Goal: Check status: Check status

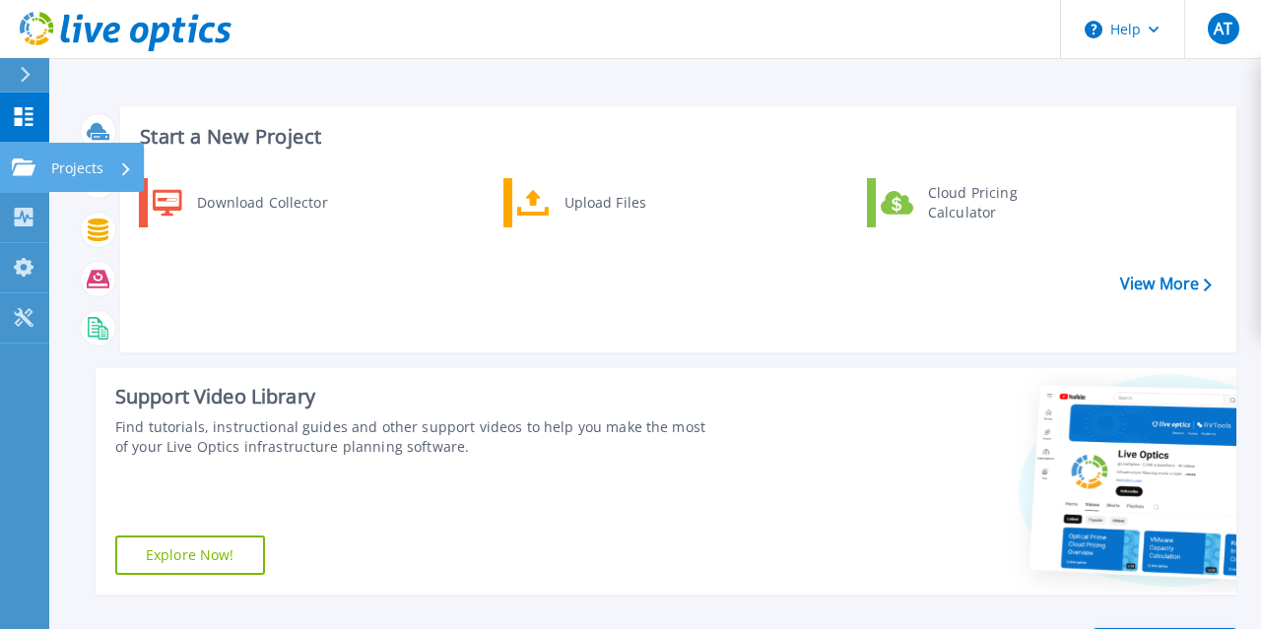
click at [105, 168] on div "Projects" at bounding box center [91, 168] width 81 height 51
click at [454, 469] on div "Support Video Library Find tutorials, instructional guides and other support vi…" at bounding box center [402, 481] width 613 height 227
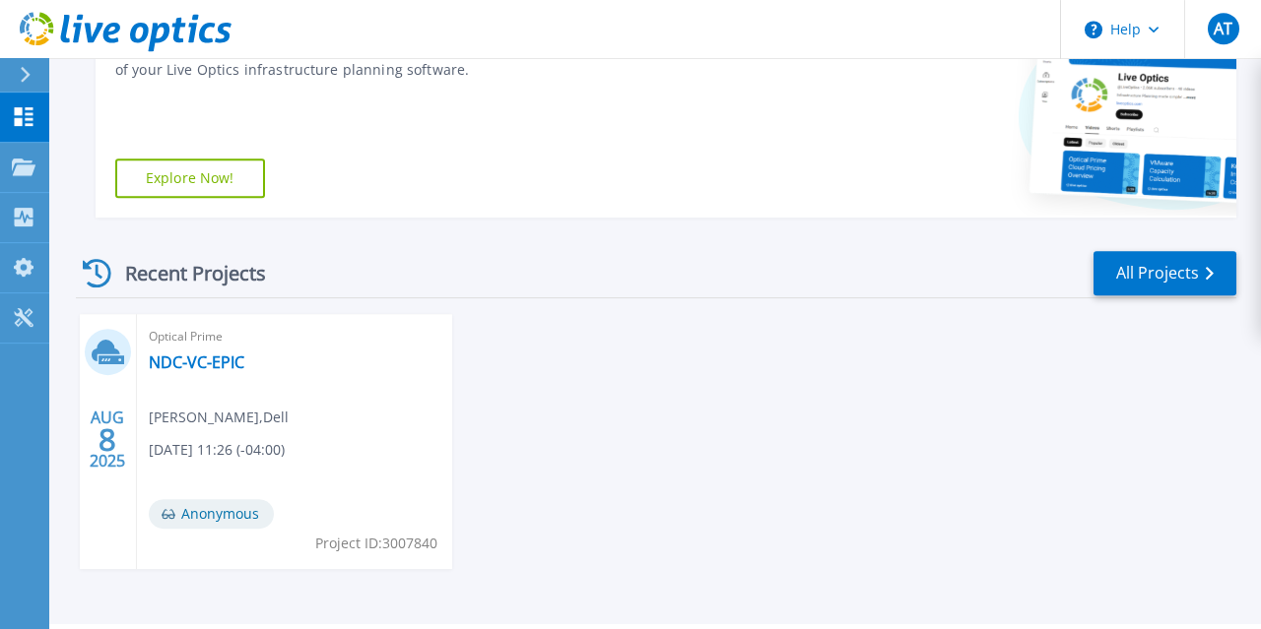
scroll to position [431, 0]
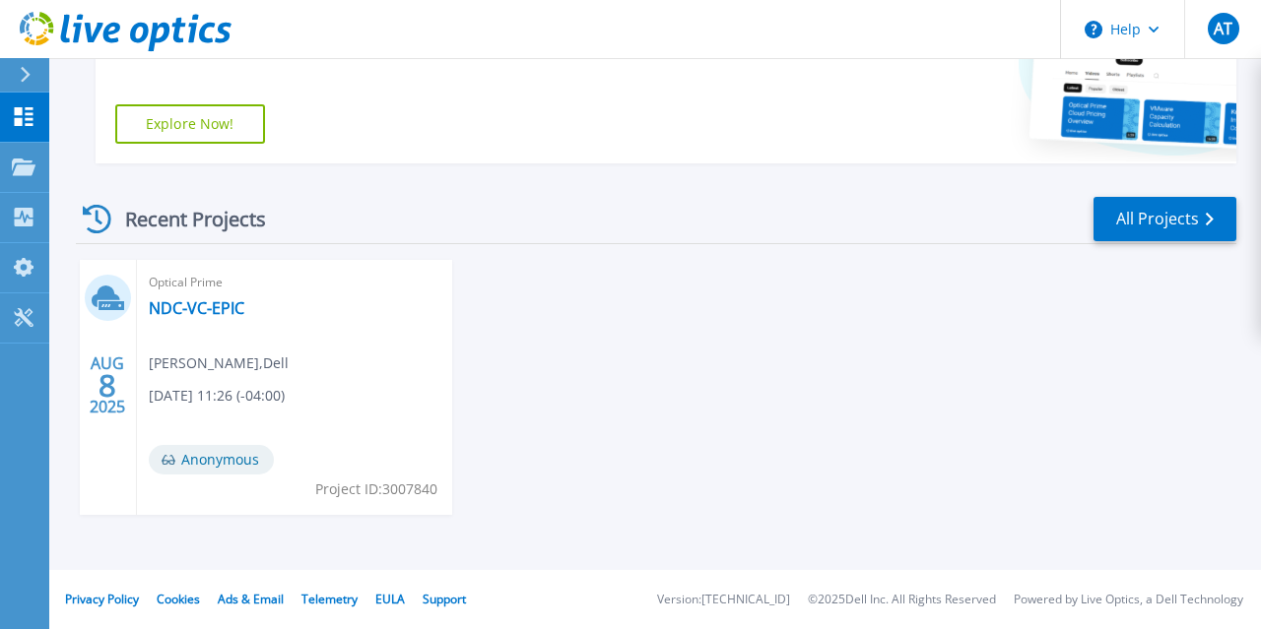
click at [222, 351] on div "Optical Prime NDC-VC-EPIC [PERSON_NAME] , Dell [DATE] 11:26 (-04:00) Anonymous …" at bounding box center [294, 387] width 315 height 255
click at [200, 316] on link "NDC-VC-EPIC" at bounding box center [197, 308] width 96 height 20
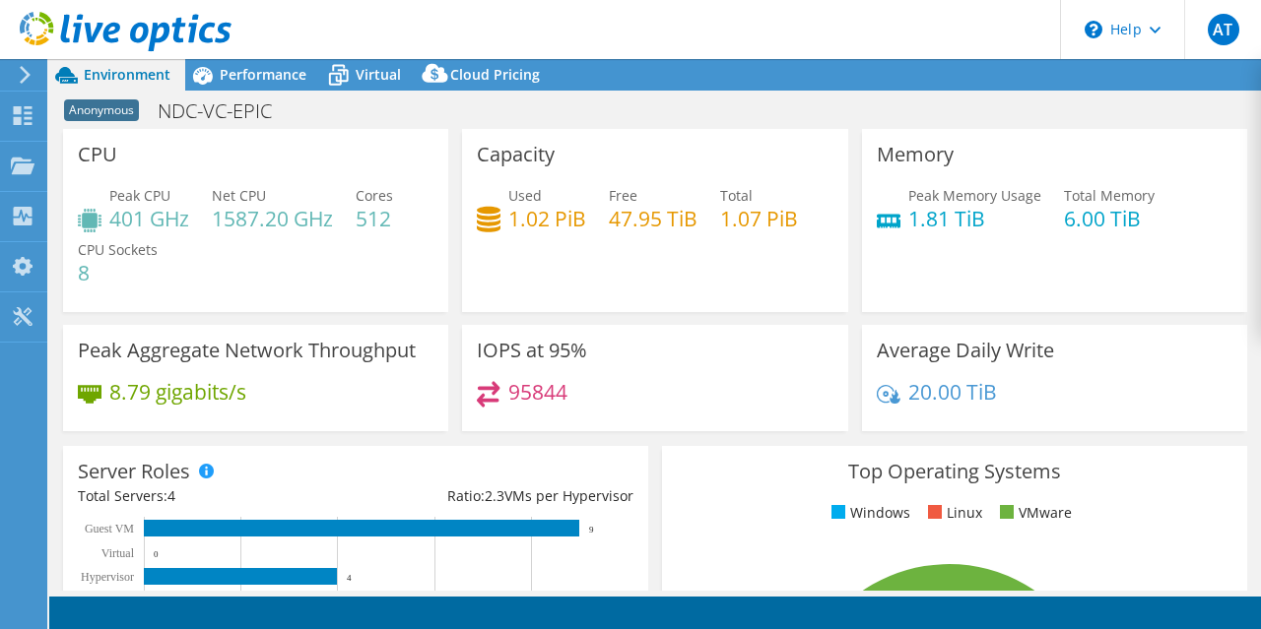
select select "USD"
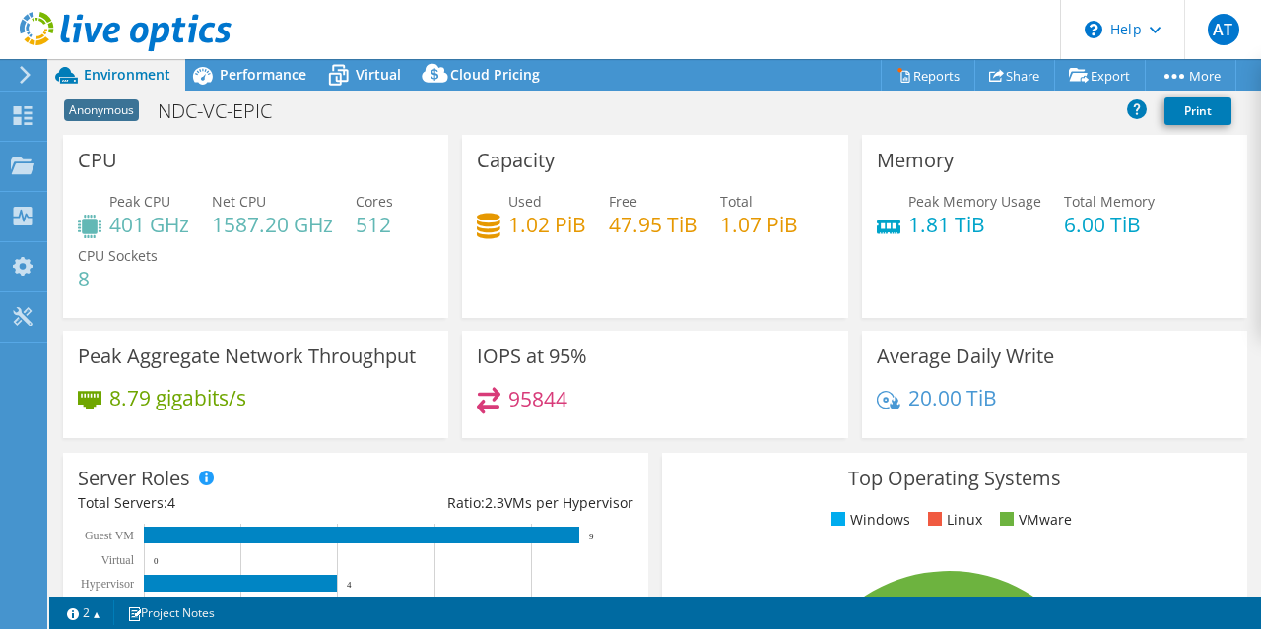
click at [222, 326] on div "CPU Peak CPU 401 GHz Net CPU 1587.20 GHz Cores 512 CPU Sockets 8" at bounding box center [255, 233] width 399 height 196
click at [231, 81] on span "Performance" at bounding box center [263, 74] width 87 height 19
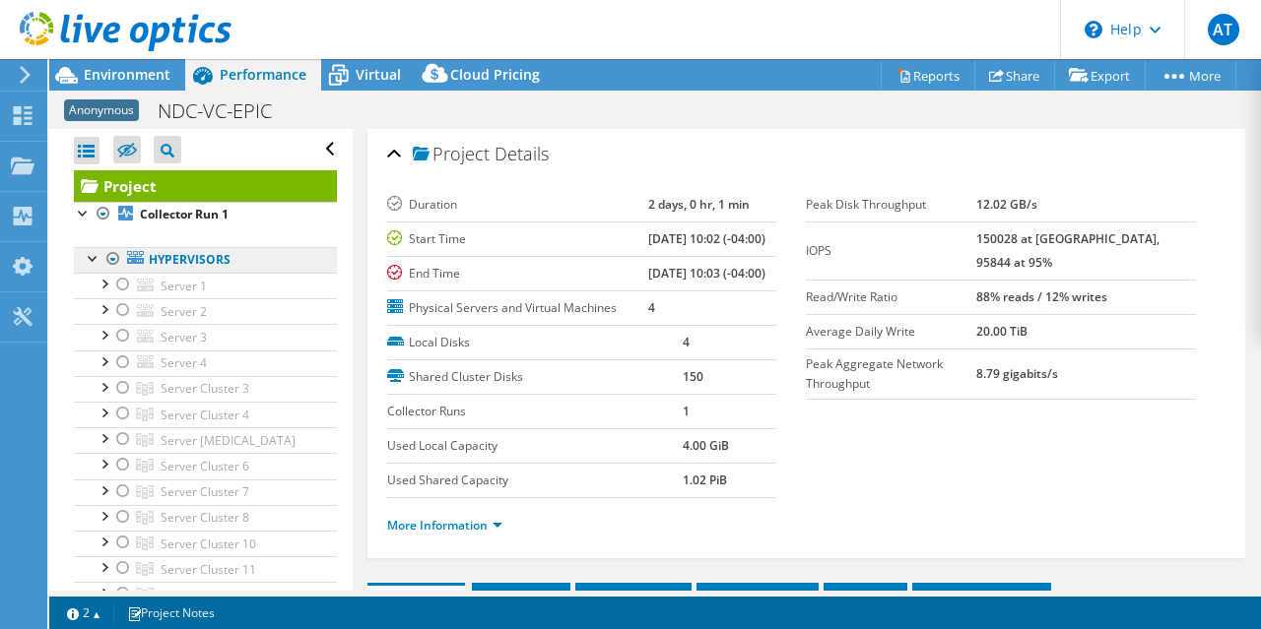
click at [188, 251] on link "Hypervisors" at bounding box center [205, 260] width 263 height 26
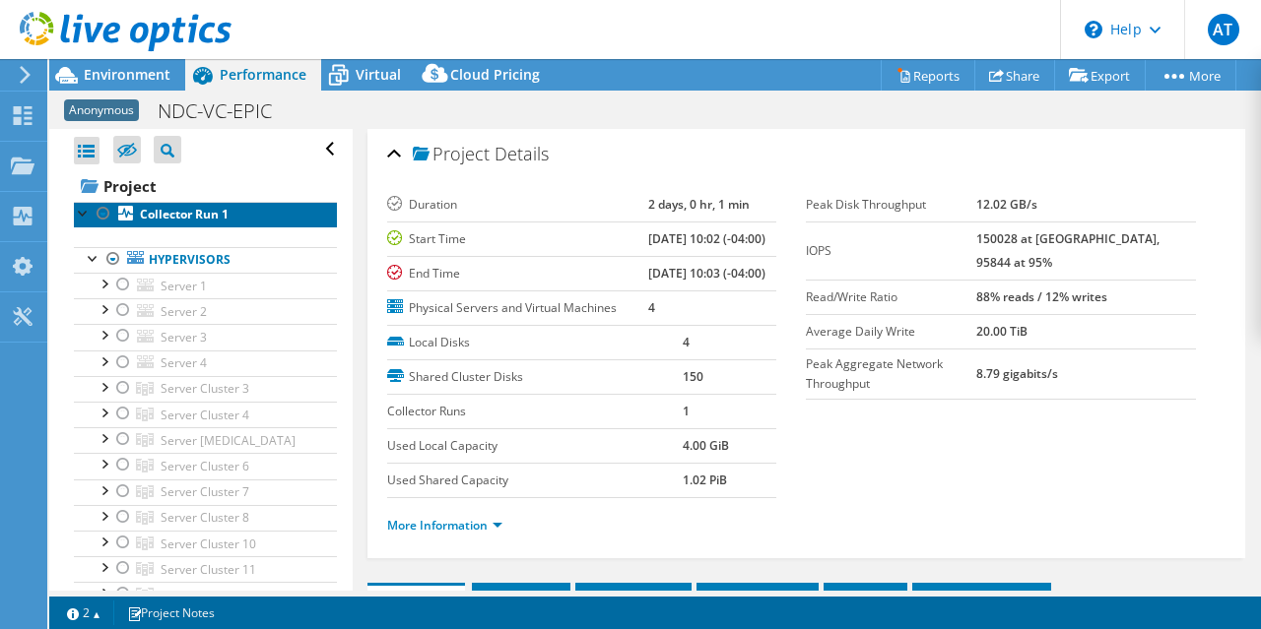
click at [198, 210] on b "Collector Run 1" at bounding box center [184, 214] width 89 height 17
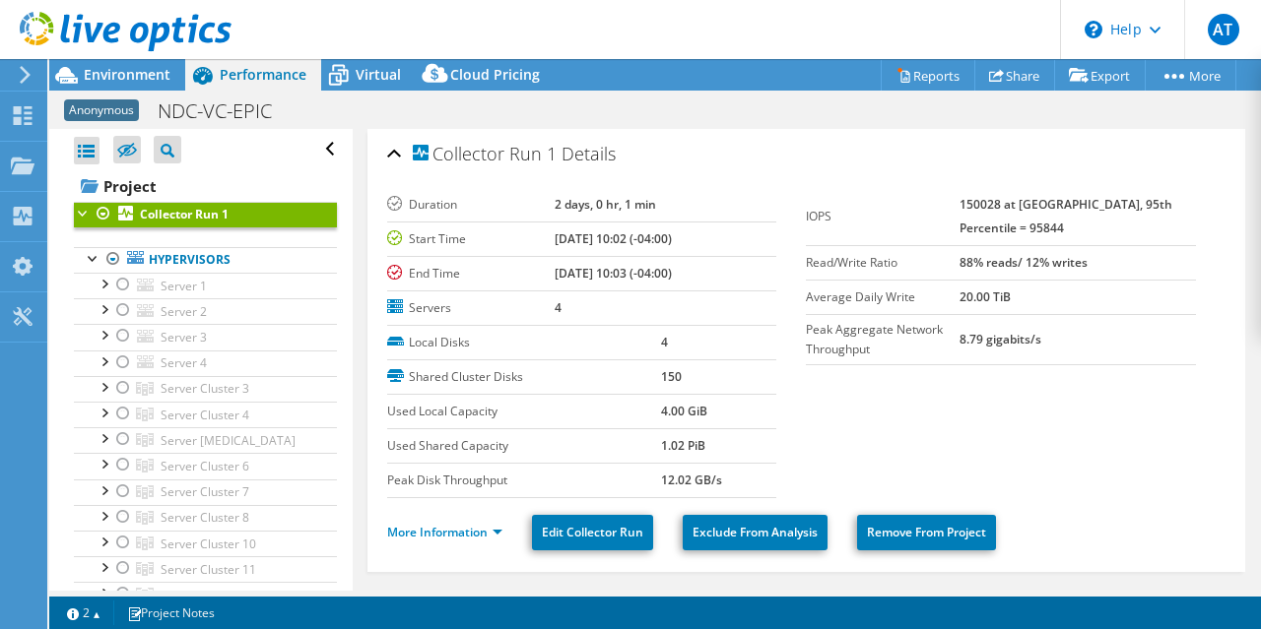
click at [943, 409] on section "Duration 2 days, 0 hr, 1 min Start Time 07/30/2025, 10:02 (-04:00) End Time 08/…" at bounding box center [806, 343] width 839 height 310
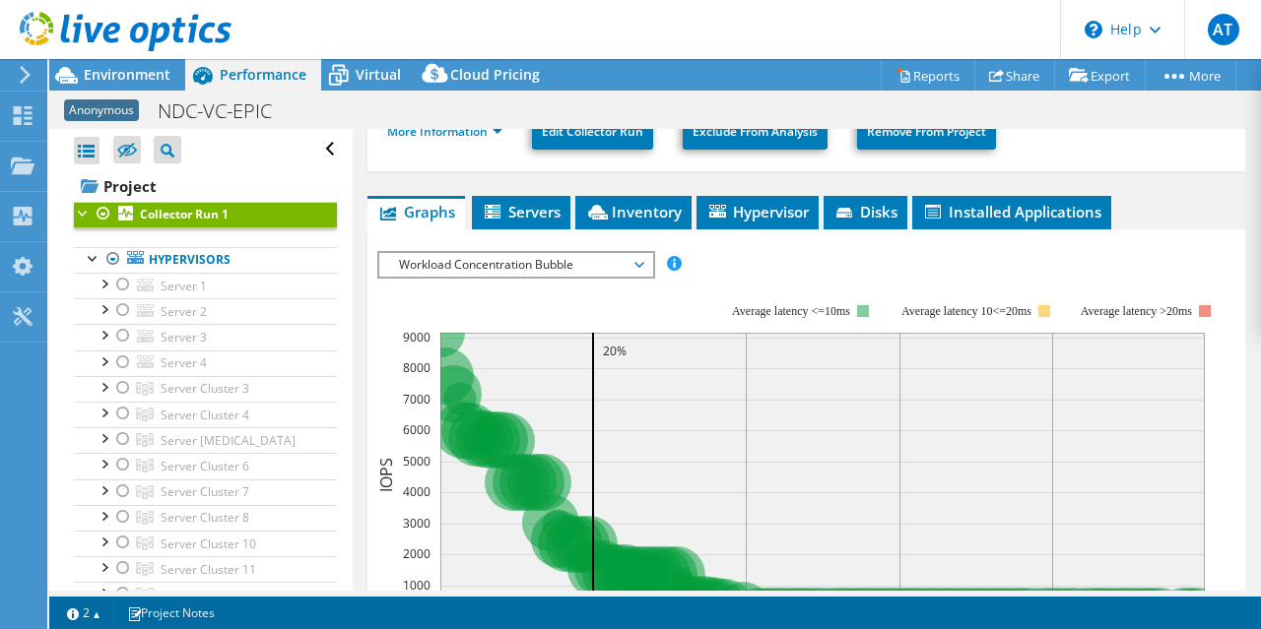
scroll to position [430, 0]
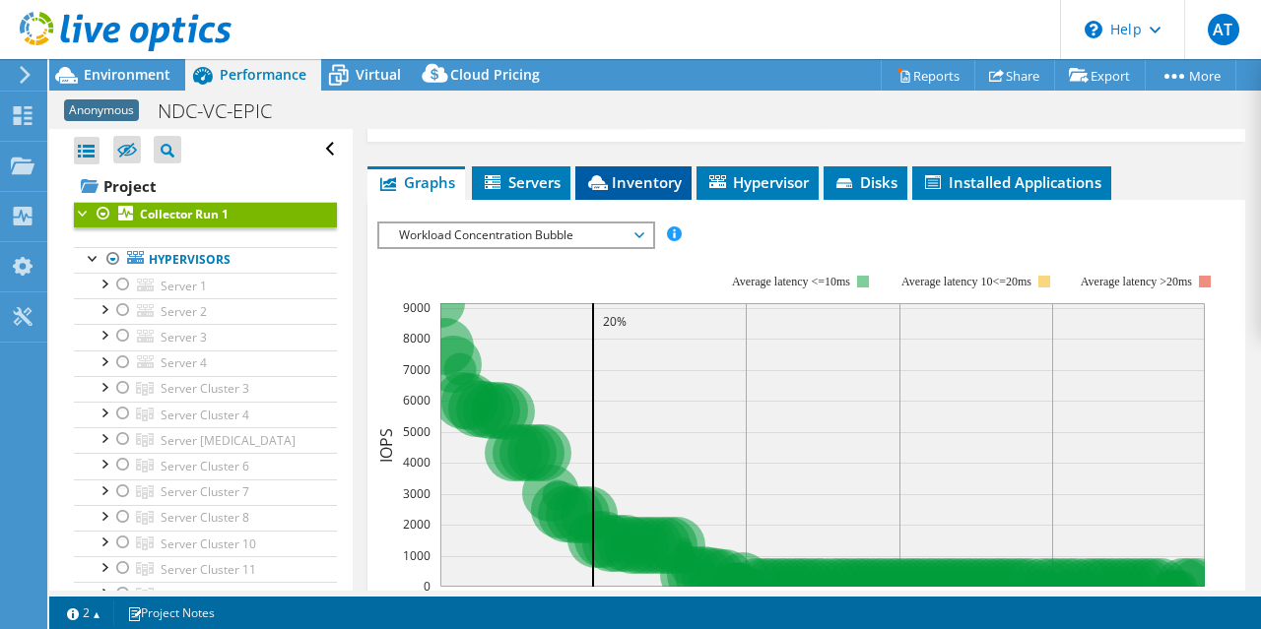
click at [638, 172] on span "Inventory" at bounding box center [633, 182] width 97 height 20
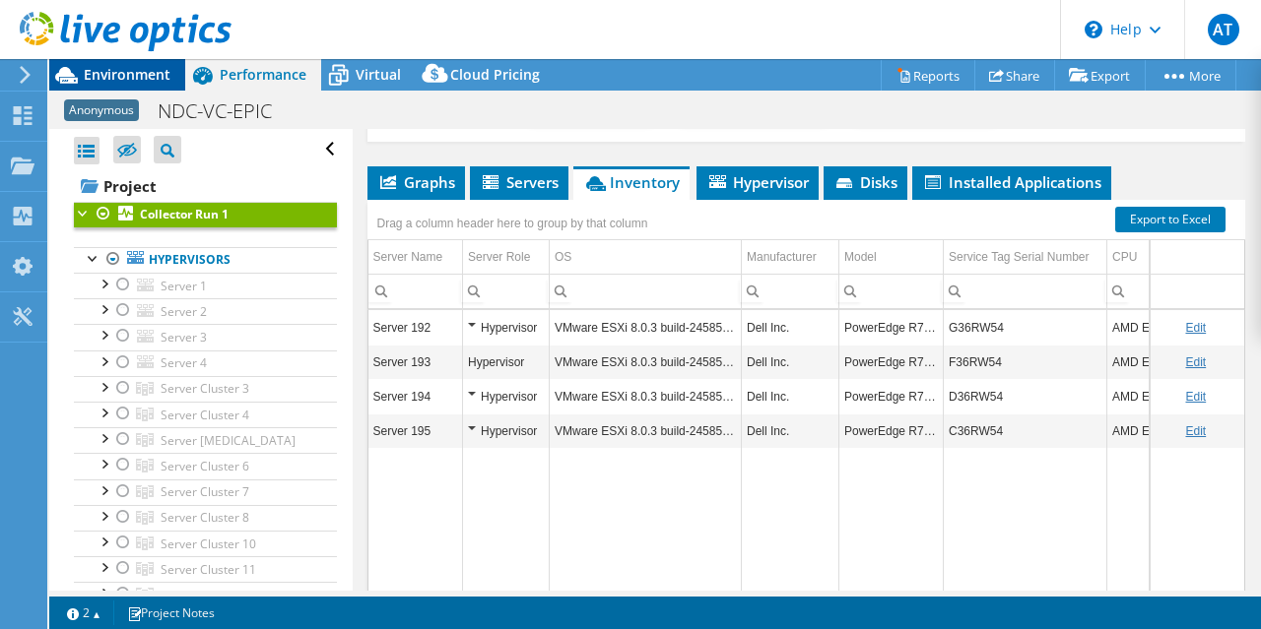
click at [125, 70] on span "Environment" at bounding box center [127, 74] width 87 height 19
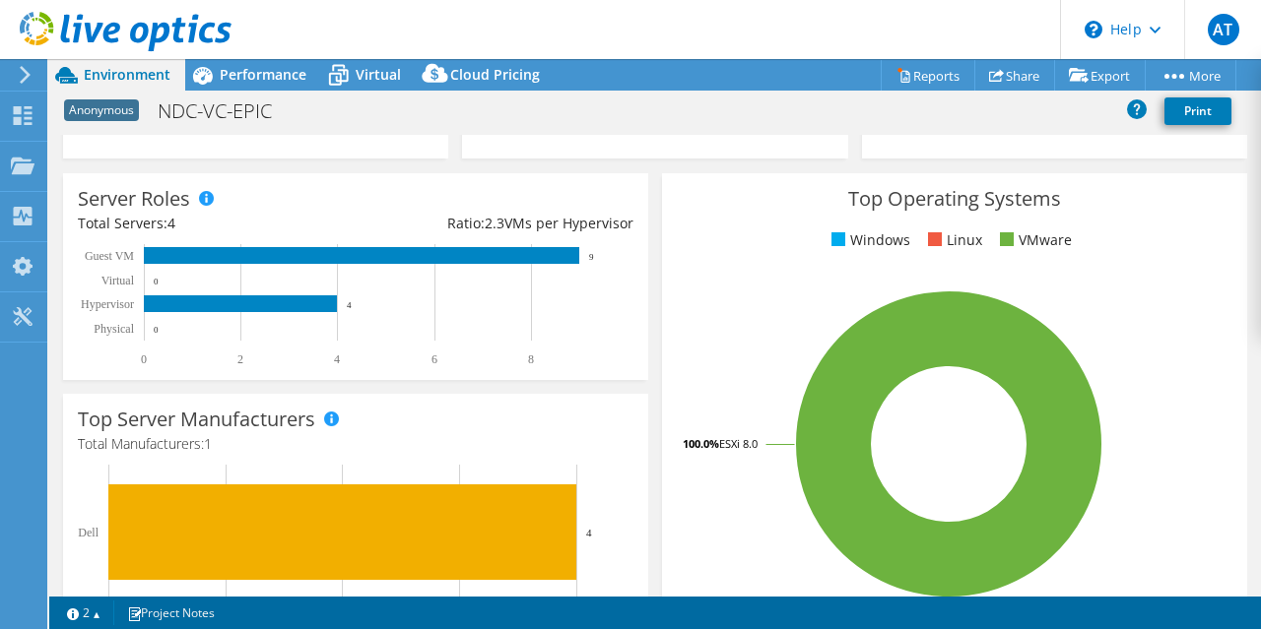
scroll to position [0, 0]
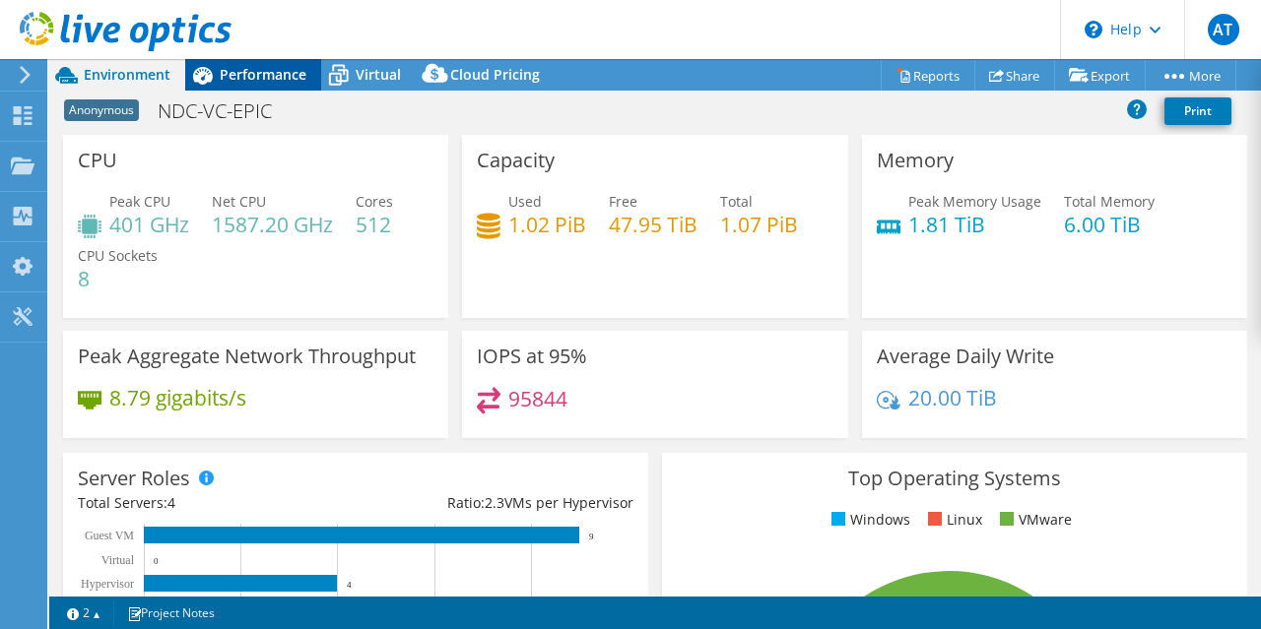
click at [255, 86] on div "Performance" at bounding box center [253, 75] width 136 height 32
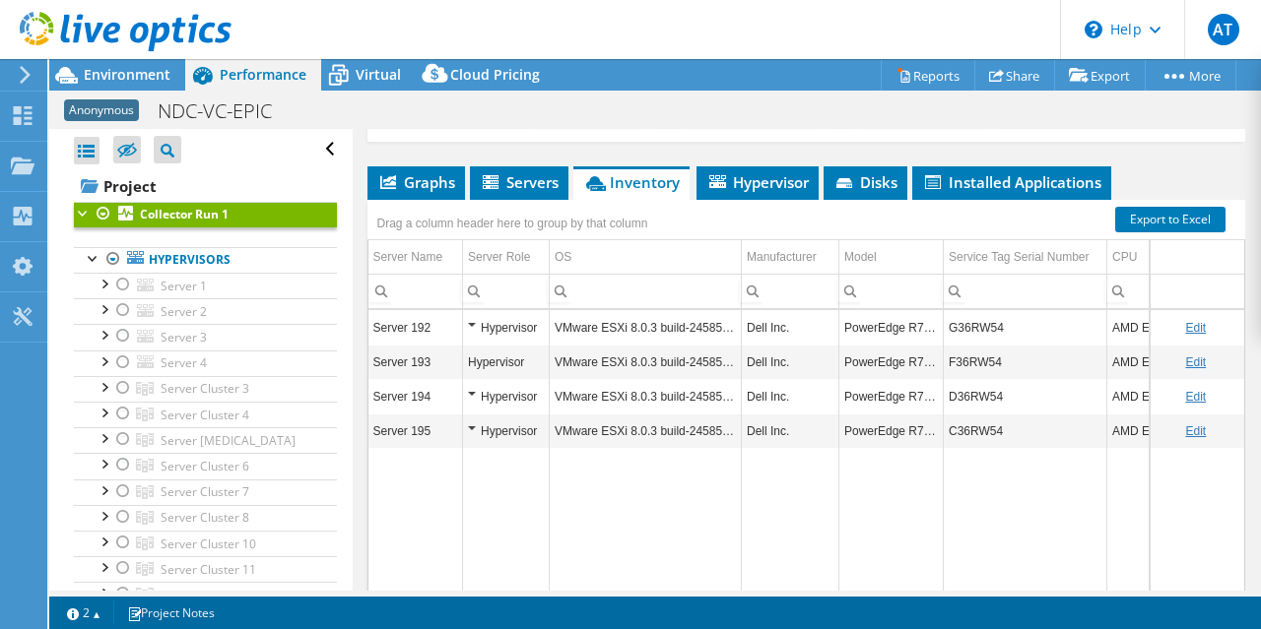
scroll to position [430, 0]
